Goal: Information Seeking & Learning: Learn about a topic

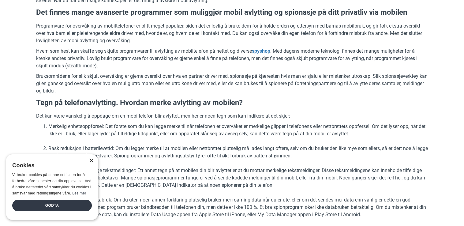
click at [90, 161] on div "×" at bounding box center [91, 161] width 5 height 5
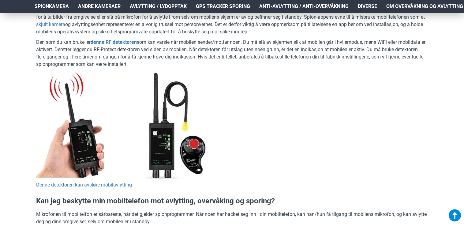
scroll to position [651, 0]
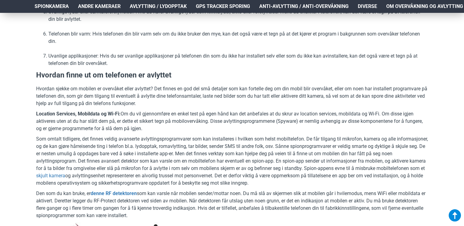
scroll to position [527, 0]
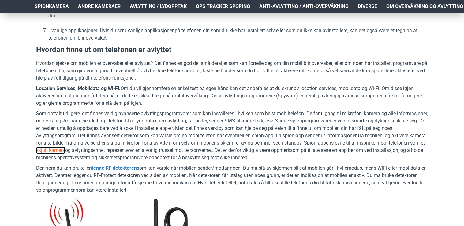
click at [65, 148] on link "skjult kamera" at bounding box center [50, 150] width 29 height 7
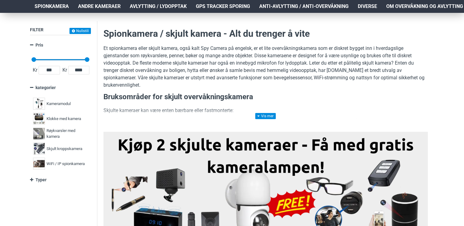
scroll to position [110, 0]
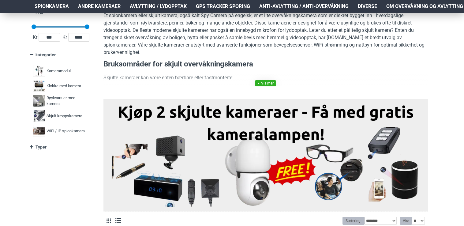
click at [267, 84] on link at bounding box center [265, 83] width 21 height 6
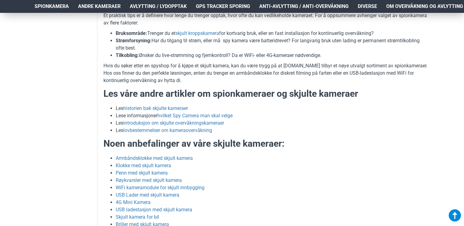
scroll to position [1348, 0]
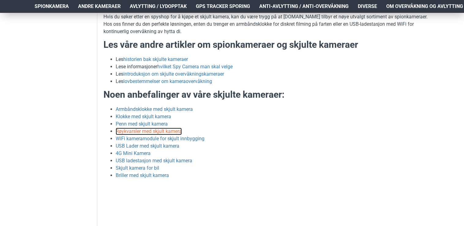
click at [164, 130] on link "Røykvarsler med skjult kamera" at bounding box center [149, 131] width 66 height 7
click at [151, 124] on link "Penn med skjult kamera" at bounding box center [142, 123] width 52 height 7
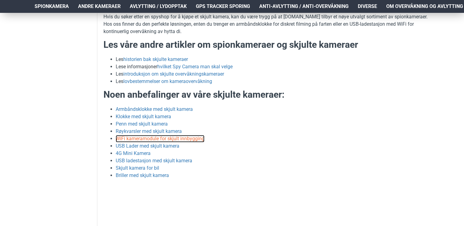
click at [140, 140] on link "WiFi kameramodule for skjult innbygging" at bounding box center [160, 138] width 89 height 7
click at [153, 145] on link "USB Lader med skjult kamera" at bounding box center [148, 145] width 64 height 7
click at [147, 145] on link "USB Lader med skjult kamera" at bounding box center [148, 145] width 64 height 7
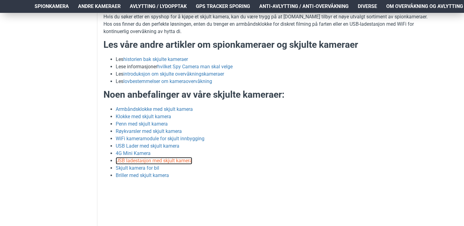
click at [126, 161] on link "USB ladestasjon med skjult kamera" at bounding box center [154, 160] width 77 height 7
click at [150, 167] on link "Skjult kamera for bil" at bounding box center [137, 167] width 43 height 7
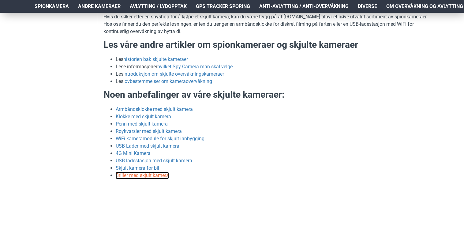
click at [154, 176] on link "Briller med skjult kamera" at bounding box center [142, 175] width 53 height 7
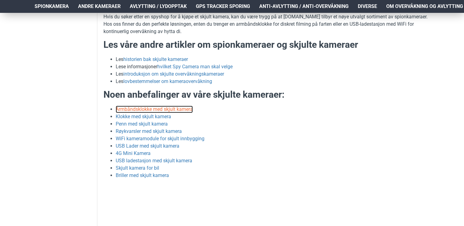
click at [166, 108] on link "Armbåndsklokke med skjult kamera" at bounding box center [154, 109] width 77 height 7
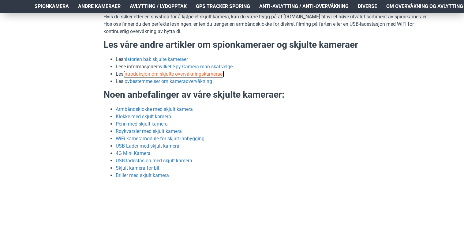
click at [167, 74] on link "introduksjon om skjulte overvåkningskameraer" at bounding box center [173, 73] width 101 height 7
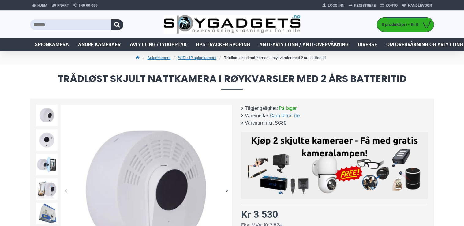
click at [228, 190] on div "Next slide" at bounding box center [226, 190] width 11 height 11
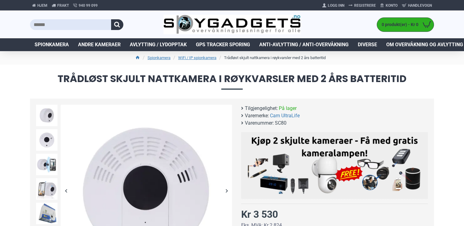
click at [228, 190] on div "Next slide" at bounding box center [226, 190] width 11 height 11
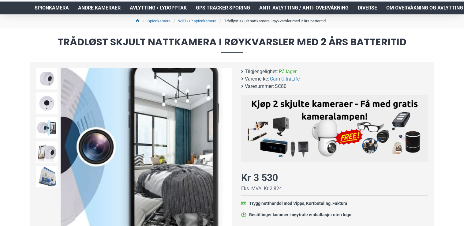
scroll to position [49, 0]
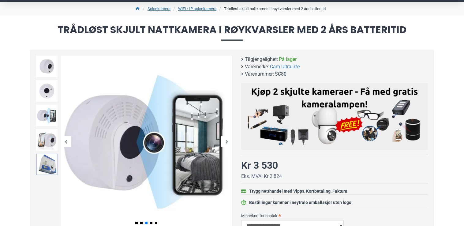
click at [43, 168] on img at bounding box center [46, 164] width 21 height 21
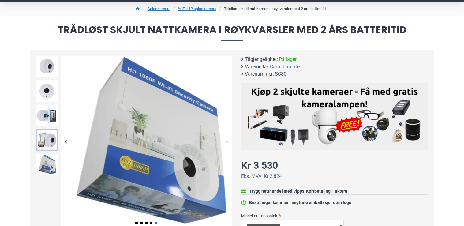
click at [47, 133] on img at bounding box center [46, 139] width 21 height 21
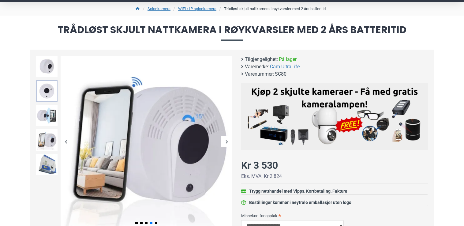
click at [46, 94] on img at bounding box center [46, 90] width 21 height 21
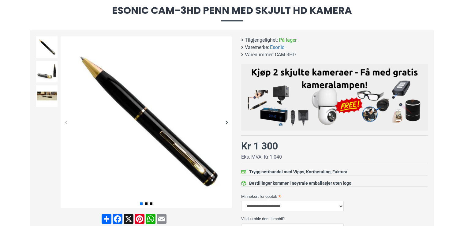
scroll to position [74, 0]
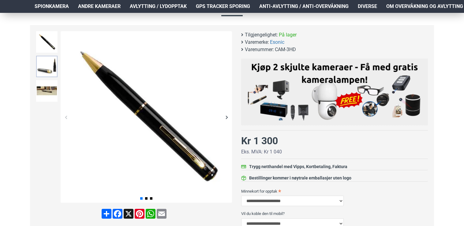
click at [49, 72] on img at bounding box center [46, 66] width 21 height 21
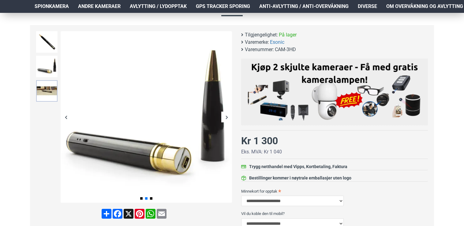
click at [45, 92] on img at bounding box center [46, 90] width 21 height 21
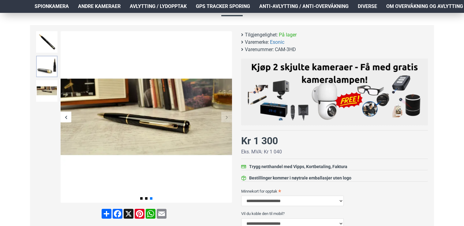
click at [43, 71] on img at bounding box center [46, 66] width 21 height 21
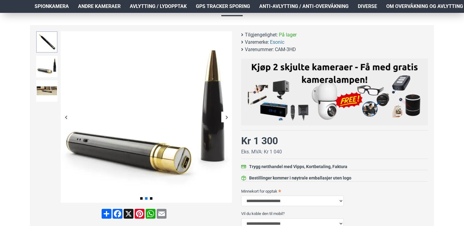
click at [45, 43] on img at bounding box center [46, 41] width 21 height 21
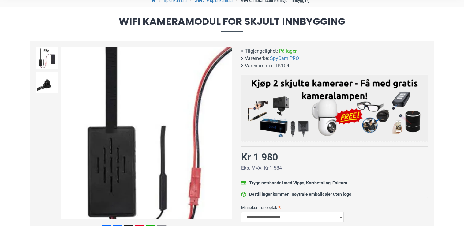
scroll to position [25, 0]
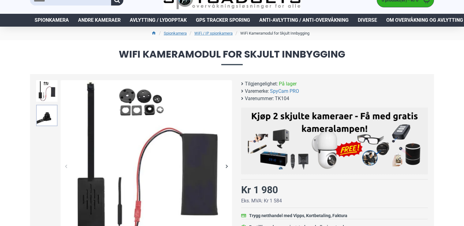
click at [42, 119] on img at bounding box center [46, 115] width 21 height 21
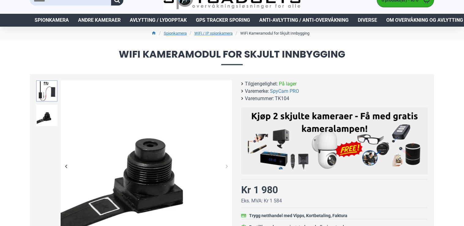
click at [42, 85] on img at bounding box center [46, 90] width 21 height 21
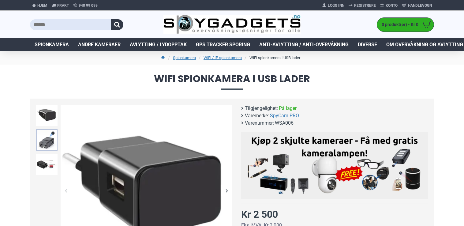
click at [47, 138] on img at bounding box center [46, 139] width 21 height 21
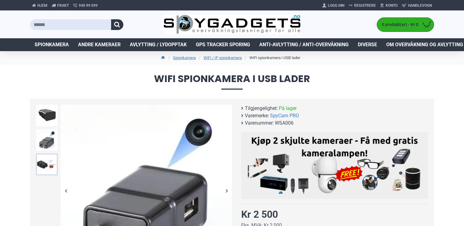
click at [41, 163] on img at bounding box center [46, 164] width 21 height 21
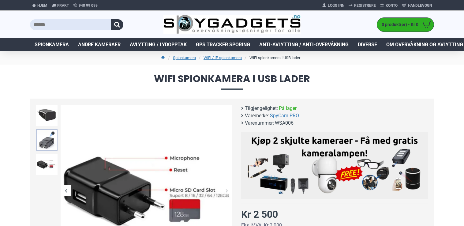
click at [41, 138] on img at bounding box center [46, 139] width 21 height 21
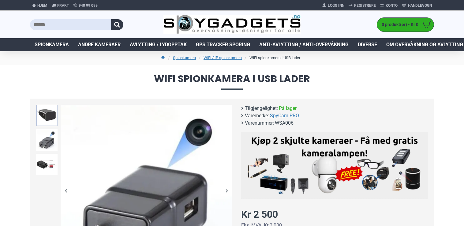
click at [45, 113] on img at bounding box center [46, 115] width 21 height 21
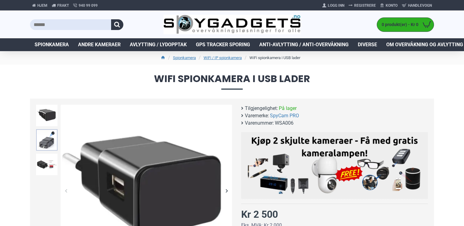
click at [43, 140] on img at bounding box center [46, 139] width 21 height 21
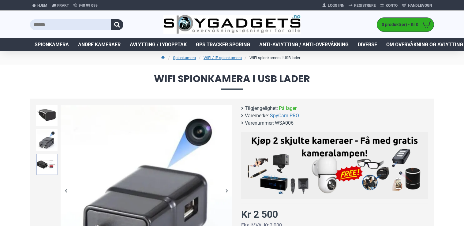
click at [39, 160] on img at bounding box center [46, 164] width 21 height 21
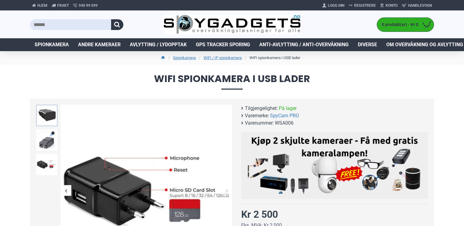
click at [47, 117] on img at bounding box center [46, 115] width 21 height 21
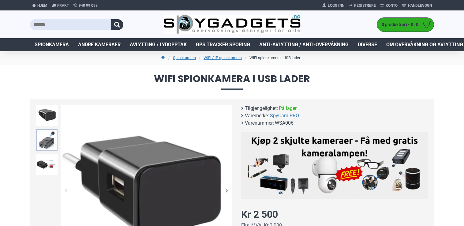
click at [43, 140] on img at bounding box center [46, 139] width 21 height 21
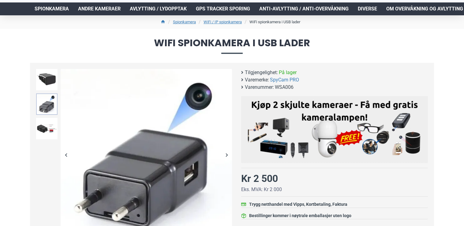
scroll to position [37, 0]
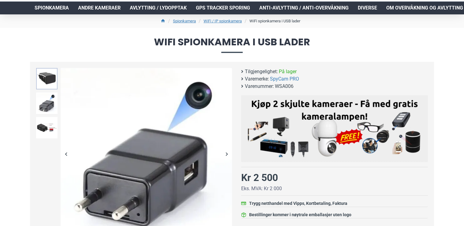
click at [46, 78] on img at bounding box center [46, 78] width 21 height 21
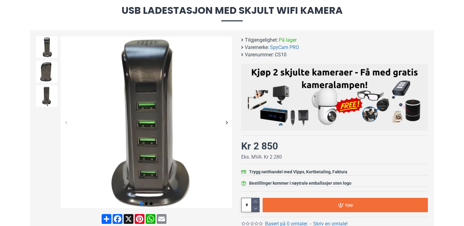
scroll to position [74, 0]
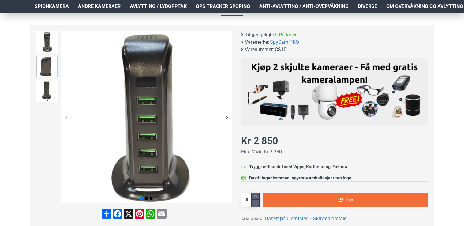
click at [48, 72] on img at bounding box center [46, 66] width 21 height 21
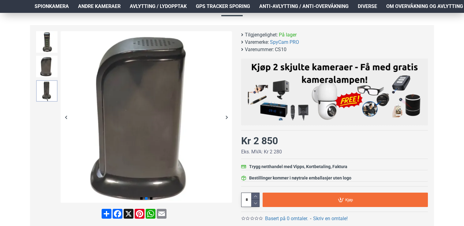
click at [44, 89] on img at bounding box center [46, 90] width 21 height 21
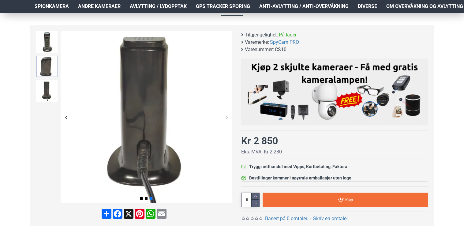
click at [49, 63] on img at bounding box center [46, 66] width 21 height 21
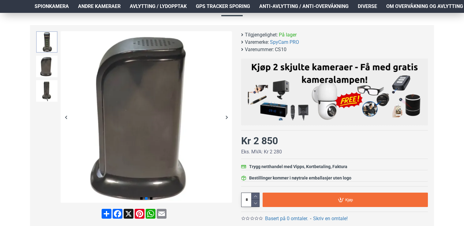
click at [51, 36] on img at bounding box center [46, 41] width 21 height 21
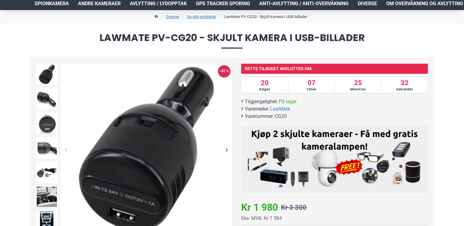
scroll to position [61, 0]
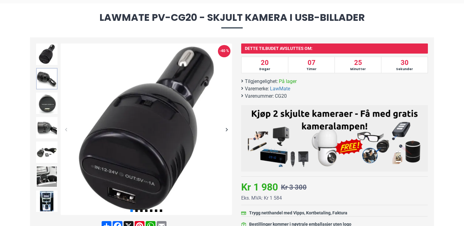
click at [43, 81] on img at bounding box center [46, 78] width 21 height 21
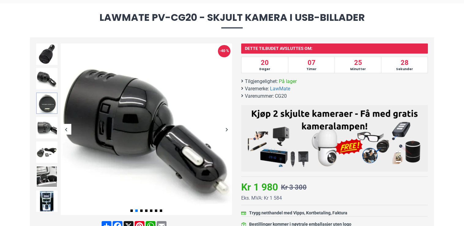
click at [43, 108] on img at bounding box center [46, 102] width 21 height 21
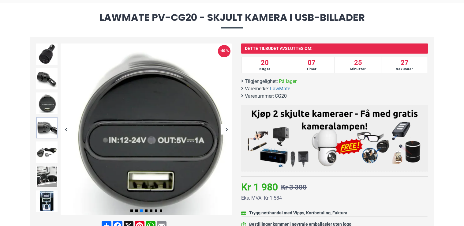
click at [43, 127] on img at bounding box center [46, 127] width 21 height 21
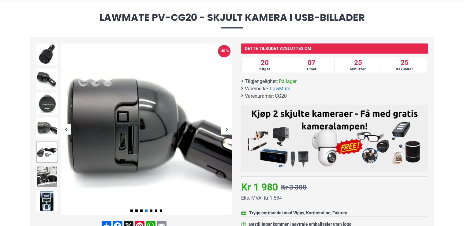
click at [41, 148] on img at bounding box center [46, 152] width 21 height 21
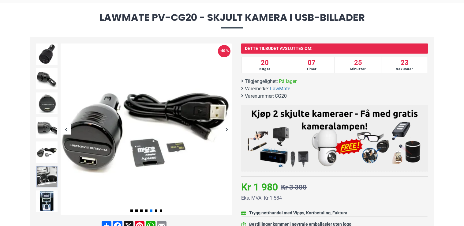
click at [40, 176] on img at bounding box center [46, 176] width 21 height 21
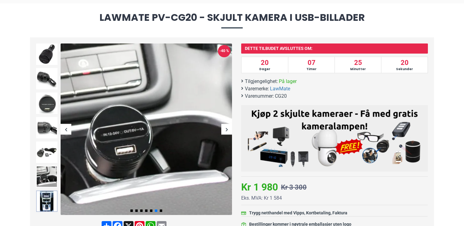
click at [44, 202] on img at bounding box center [46, 201] width 21 height 21
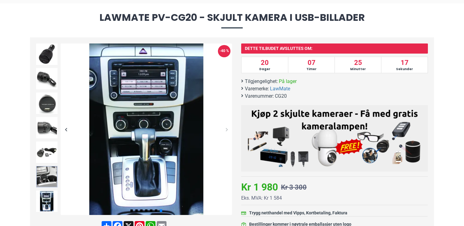
click at [48, 182] on img at bounding box center [46, 176] width 21 height 21
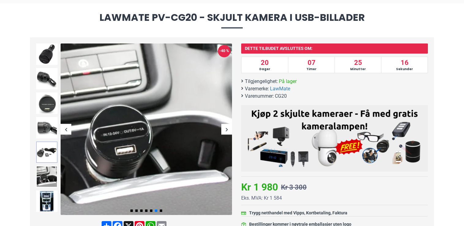
click at [50, 146] on img at bounding box center [46, 152] width 21 height 21
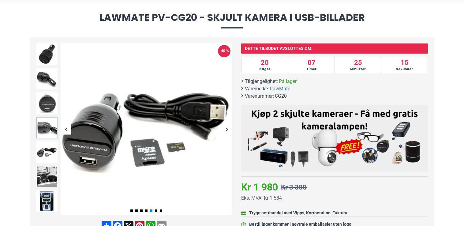
click at [47, 125] on img at bounding box center [46, 127] width 21 height 21
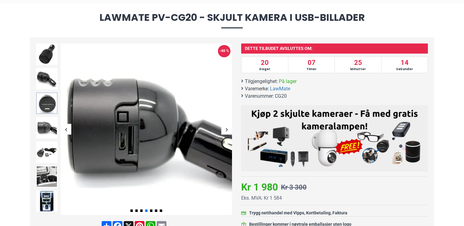
click at [45, 106] on img at bounding box center [46, 102] width 21 height 21
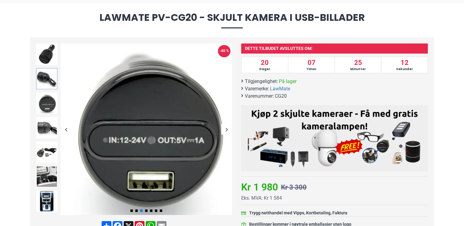
click at [42, 79] on img at bounding box center [46, 78] width 21 height 21
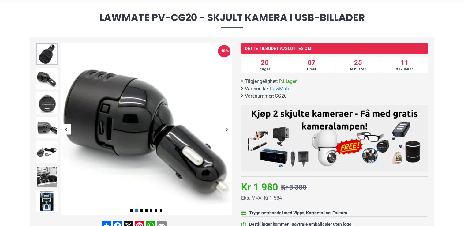
click at [44, 57] on img at bounding box center [46, 53] width 21 height 21
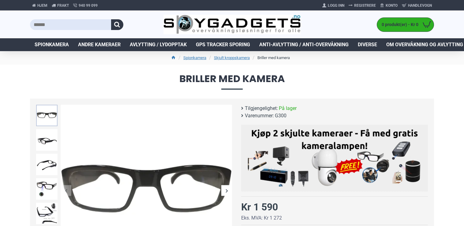
click at [43, 116] on img at bounding box center [46, 115] width 21 height 21
click at [40, 137] on img at bounding box center [46, 139] width 21 height 21
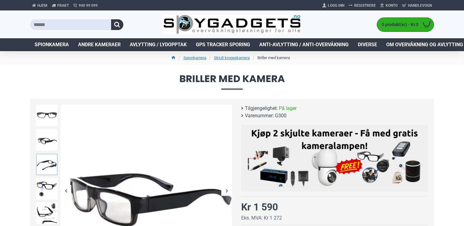
click at [40, 164] on img at bounding box center [46, 164] width 21 height 21
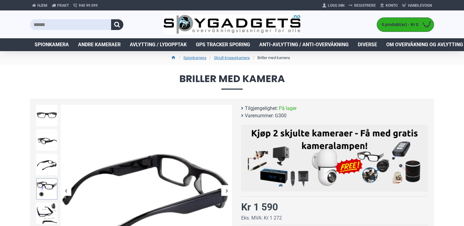
click at [40, 185] on img at bounding box center [46, 188] width 21 height 21
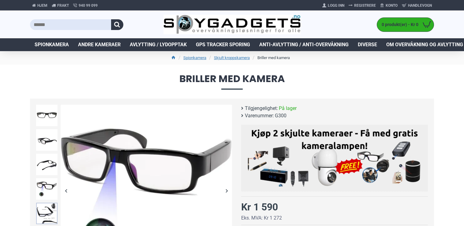
click at [44, 210] on img at bounding box center [46, 213] width 21 height 21
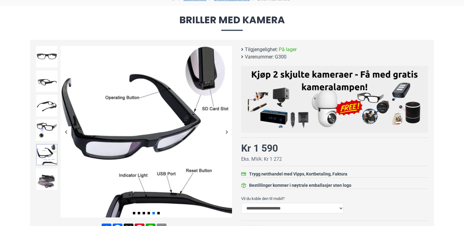
scroll to position [61, 0]
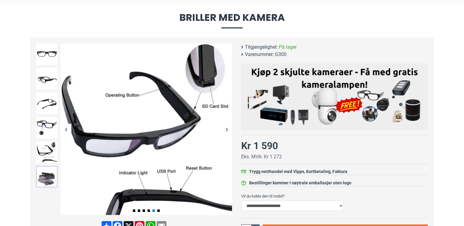
click at [49, 177] on img at bounding box center [46, 176] width 21 height 21
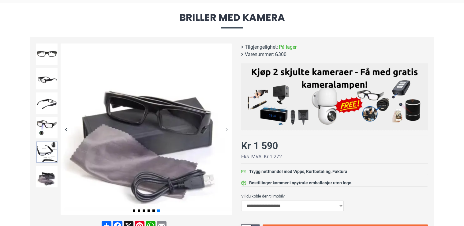
click at [49, 153] on img at bounding box center [46, 152] width 21 height 21
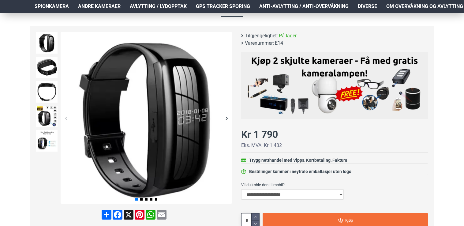
scroll to position [74, 0]
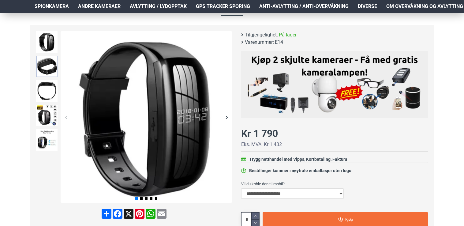
click at [55, 71] on img at bounding box center [46, 66] width 21 height 21
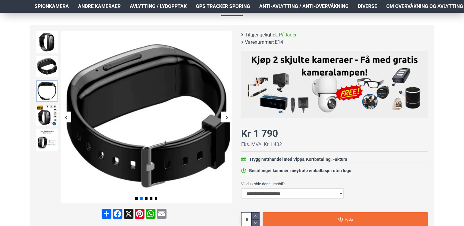
click at [44, 92] on img at bounding box center [46, 90] width 21 height 21
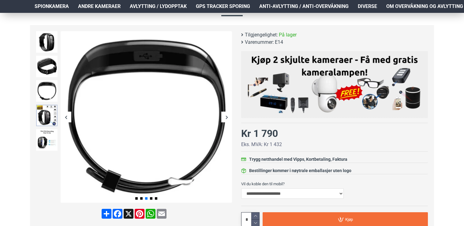
click at [43, 112] on img at bounding box center [46, 115] width 21 height 21
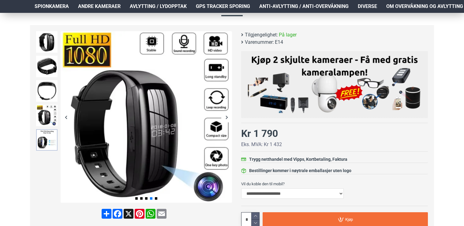
click at [38, 138] on img at bounding box center [46, 139] width 21 height 21
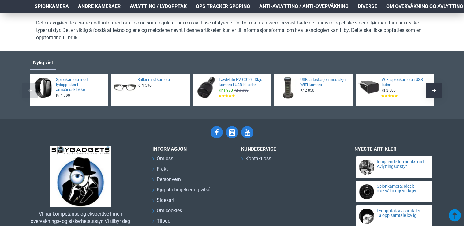
scroll to position [1017, 0]
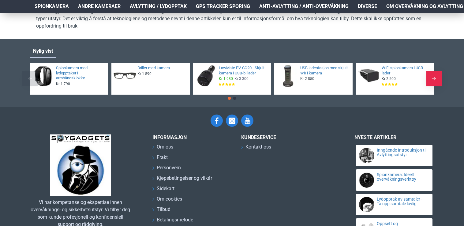
click at [431, 85] on div "Next slide" at bounding box center [434, 78] width 15 height 15
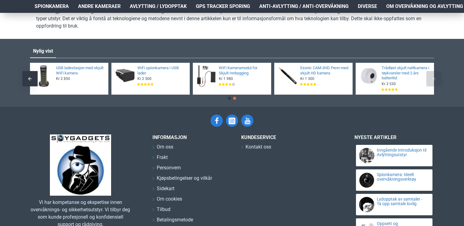
click at [431, 85] on div "Next slide" at bounding box center [434, 78] width 15 height 15
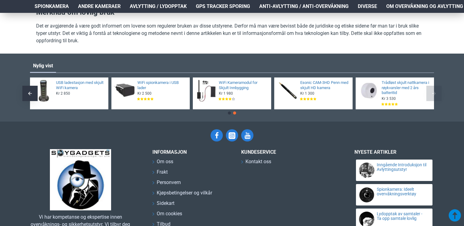
scroll to position [997, 0]
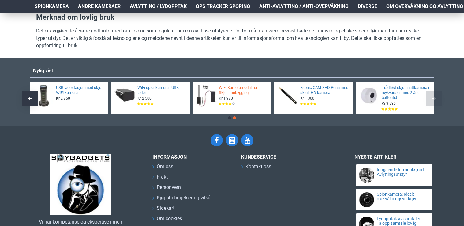
click at [242, 96] on link "WiFi Kameramodul for Skjult Innbygging" at bounding box center [243, 90] width 49 height 10
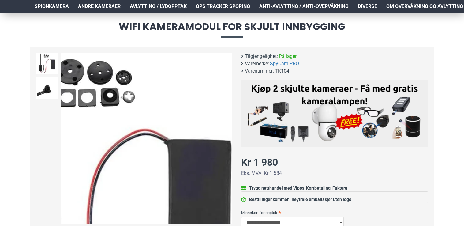
scroll to position [49, 0]
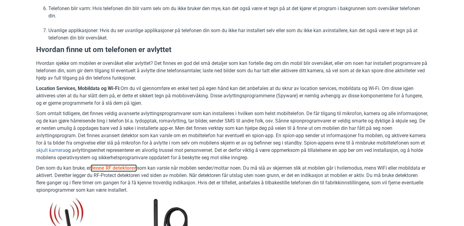
click at [105, 167] on link "denne RF detektoren" at bounding box center [114, 167] width 46 height 7
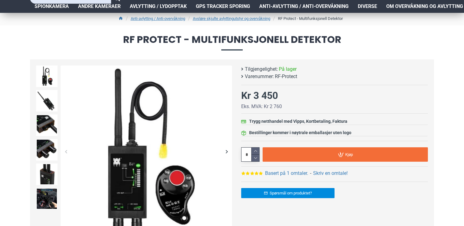
scroll to position [74, 0]
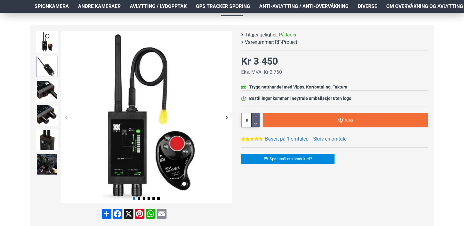
click at [47, 70] on img at bounding box center [46, 66] width 21 height 21
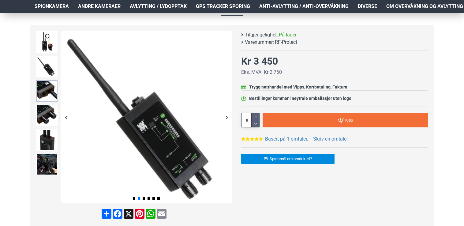
click at [44, 90] on img at bounding box center [46, 90] width 21 height 21
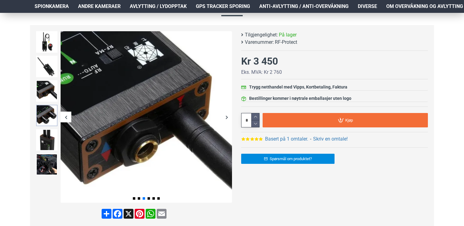
click at [43, 111] on img at bounding box center [46, 115] width 21 height 21
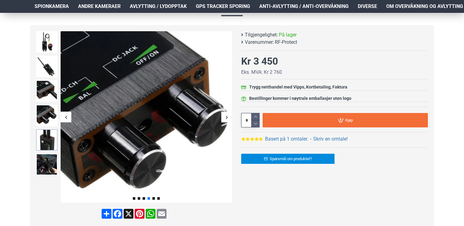
click at [45, 138] on img at bounding box center [46, 139] width 21 height 21
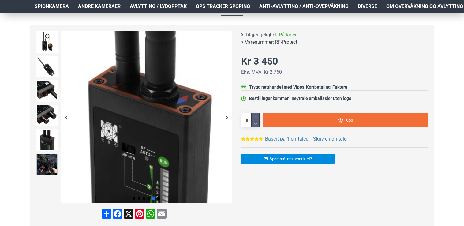
click at [40, 162] on img at bounding box center [46, 164] width 21 height 21
